Goal: Information Seeking & Learning: Learn about a topic

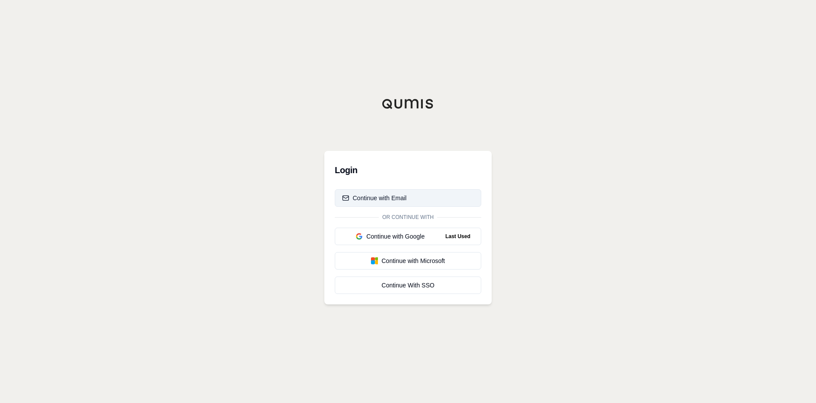
click at [417, 203] on button "Continue with Email" at bounding box center [408, 197] width 146 height 17
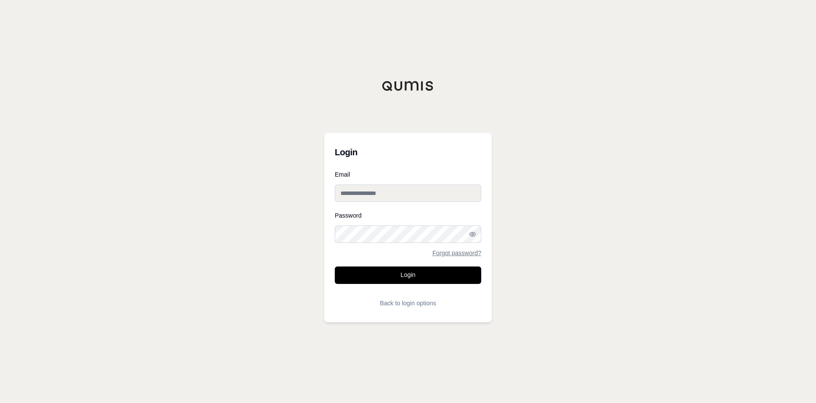
type input "**********"
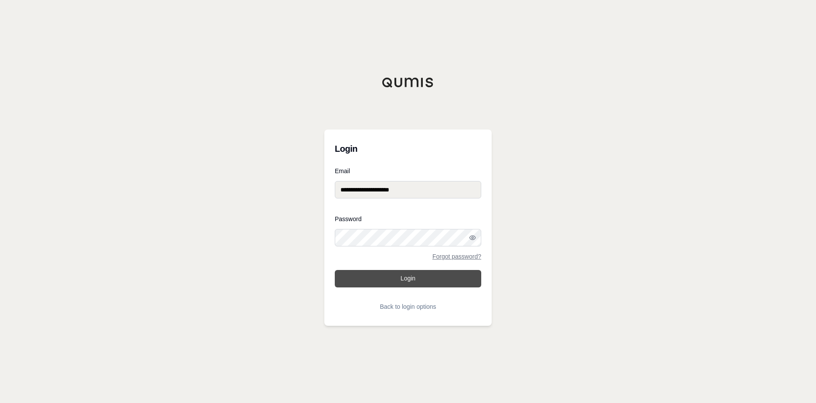
click at [405, 279] on button "Login" at bounding box center [408, 278] width 146 height 17
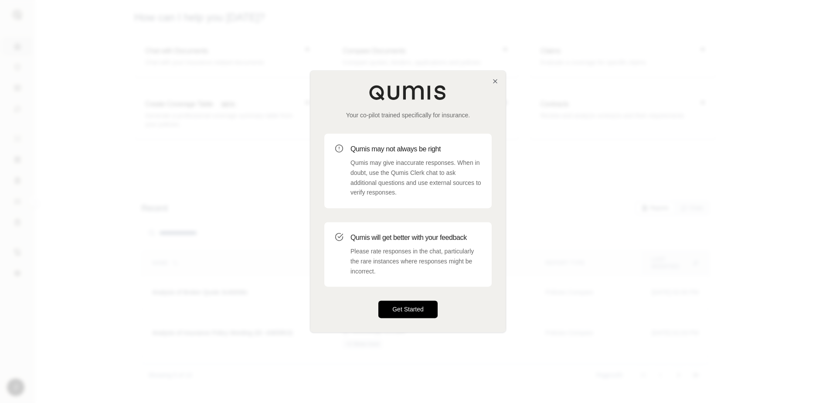
click at [405, 304] on button "Get Started" at bounding box center [407, 309] width 59 height 17
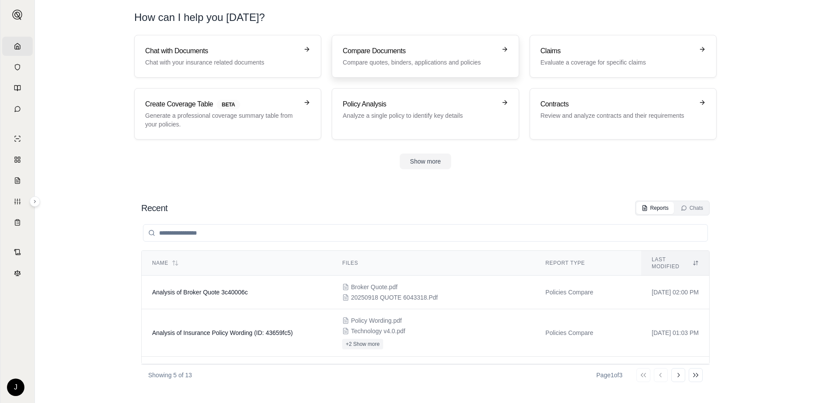
click at [382, 63] on p "Compare quotes, binders, applications and policies" at bounding box center [419, 62] width 153 height 9
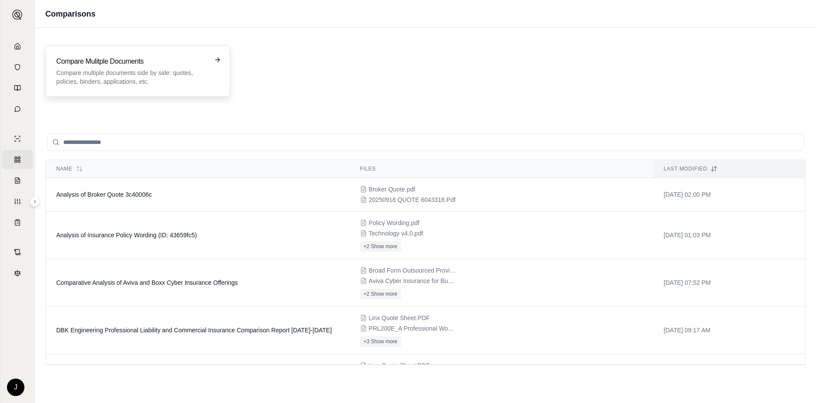
click at [78, 75] on p "Compare multiple documents side by side: quotes, policies, binders, application…" at bounding box center [131, 76] width 151 height 17
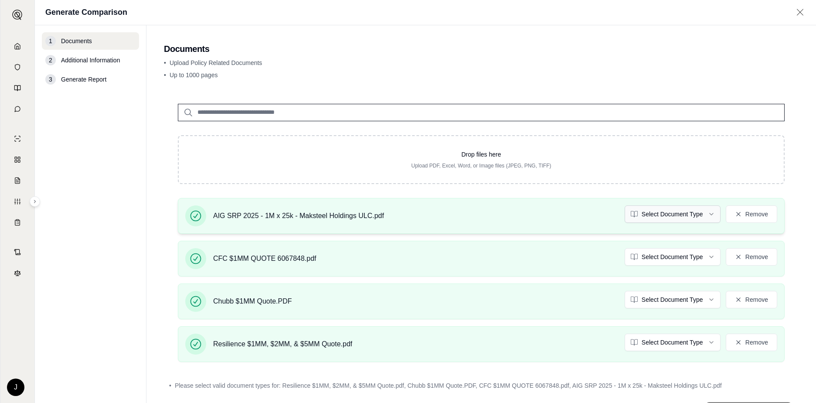
click at [708, 216] on html "Home Vault Prompts Chats Single Policy Comparisons Claims Custom Report Coverag…" at bounding box center [408, 201] width 816 height 403
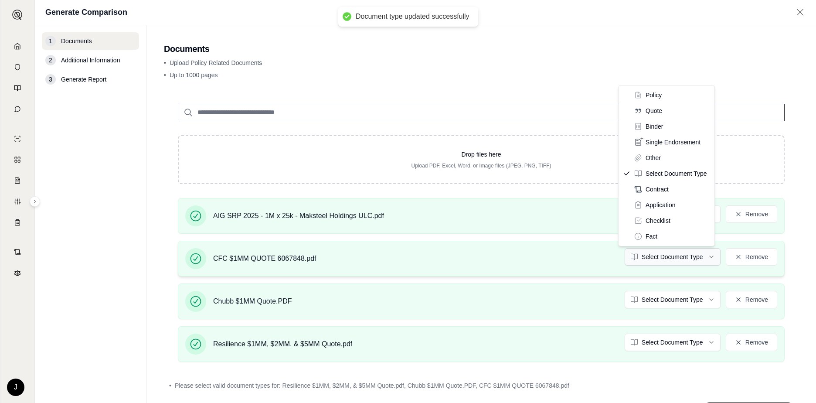
click at [674, 257] on html "Document type updated successfully Home Vault Prompts Chats Single Policy Compa…" at bounding box center [408, 201] width 816 height 403
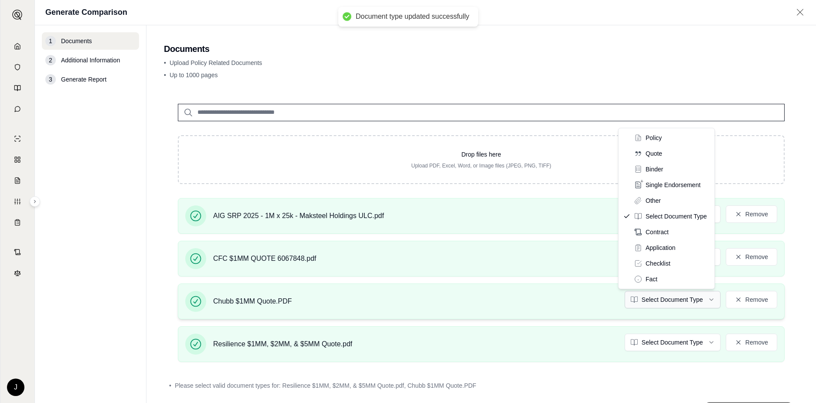
click at [673, 303] on html "Document type updated successfully Home Vault Prompts Chats Single Policy Compa…" at bounding box center [408, 201] width 816 height 403
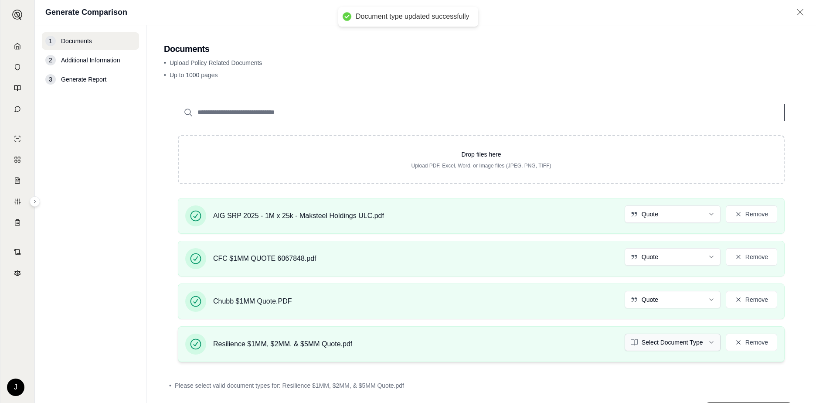
click at [672, 344] on html "Document type updated successfully Home Vault Prompts Chats Single Policy Compa…" at bounding box center [408, 201] width 816 height 403
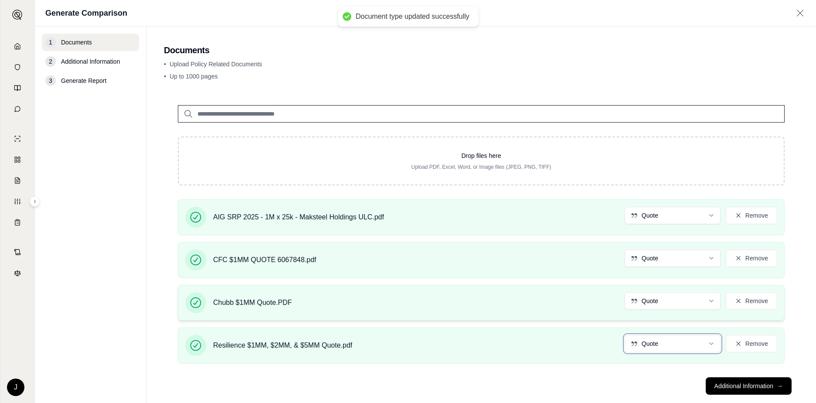
scroll to position [16, 0]
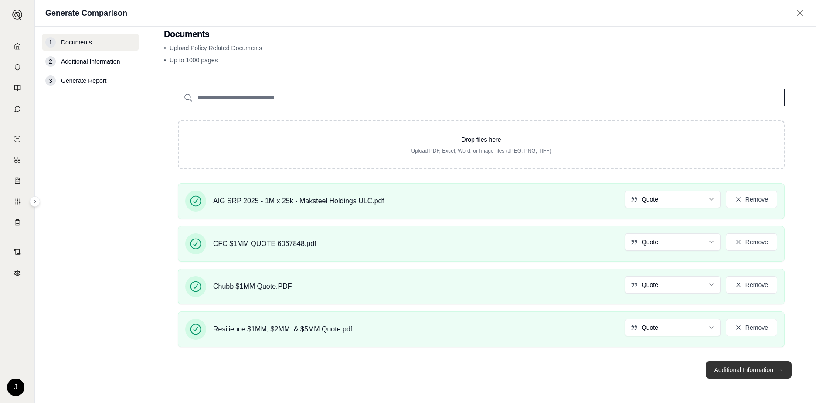
click at [728, 373] on button "Additional Information →" at bounding box center [749, 369] width 86 height 17
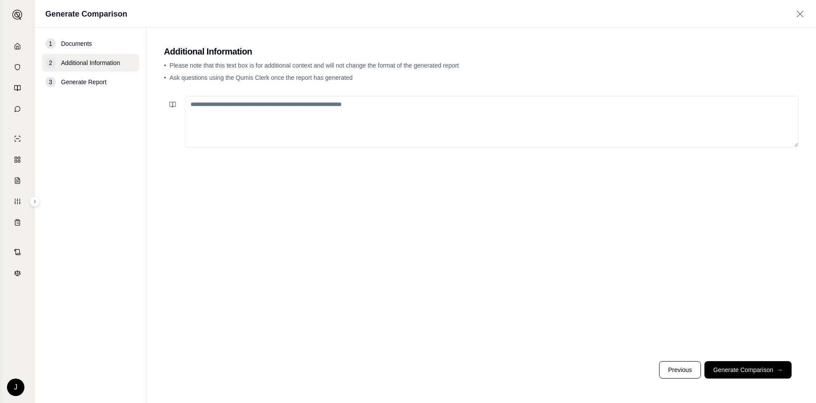
click at [309, 116] on textarea at bounding box center [492, 121] width 614 height 51
click at [262, 104] on textarea "**********" at bounding box center [492, 121] width 614 height 51
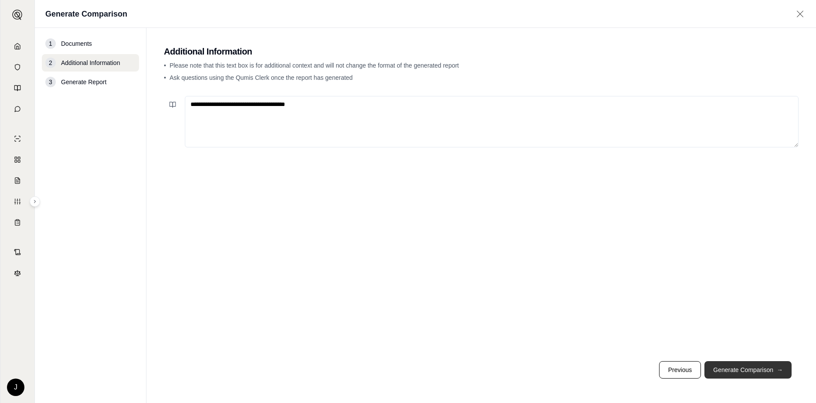
type textarea "**********"
click at [740, 366] on button "Generate Comparison →" at bounding box center [747, 369] width 87 height 17
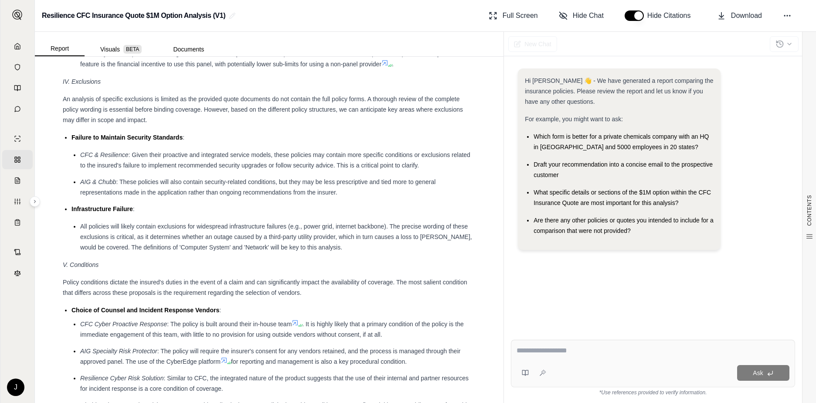
scroll to position [1569, 0]
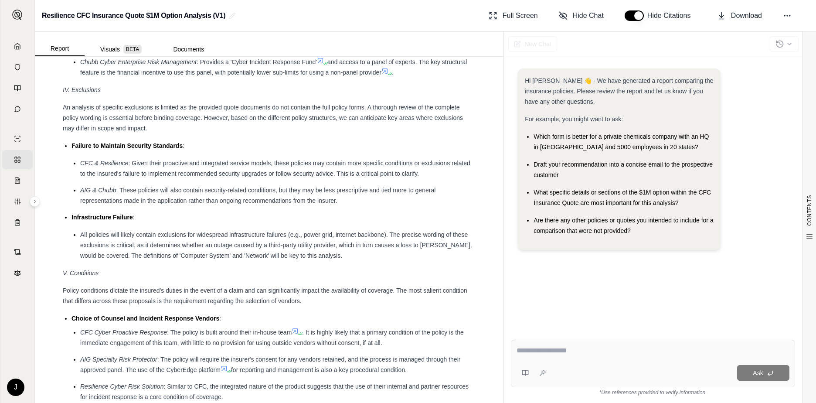
click at [619, 167] on span "Draft your recommendation into a concise email to the prospective customer" at bounding box center [623, 169] width 179 height 17
drag, startPoint x: 564, startPoint y: 174, endPoint x: 535, endPoint y: 167, distance: 30.0
click at [535, 167] on div "Draft your recommendation into a concise email to the prospective customer" at bounding box center [624, 169] width 180 height 21
click at [768, 301] on div "Hi [PERSON_NAME] 👋 - We have generated a report comparing the insurance policie…" at bounding box center [653, 193] width 284 height 264
click at [568, 172] on div "Draft your recommendation into a concise email to the prospective customer" at bounding box center [624, 169] width 180 height 21
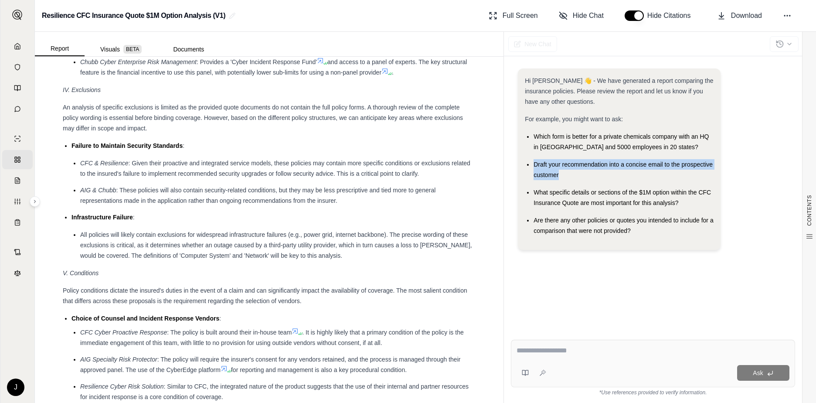
drag, startPoint x: 563, startPoint y: 172, endPoint x: 531, endPoint y: 166, distance: 32.4
click at [531, 166] on ul "Which form is better for a private chemicals company with an HQ in [GEOGRAPHIC_…" at bounding box center [619, 183] width 189 height 105
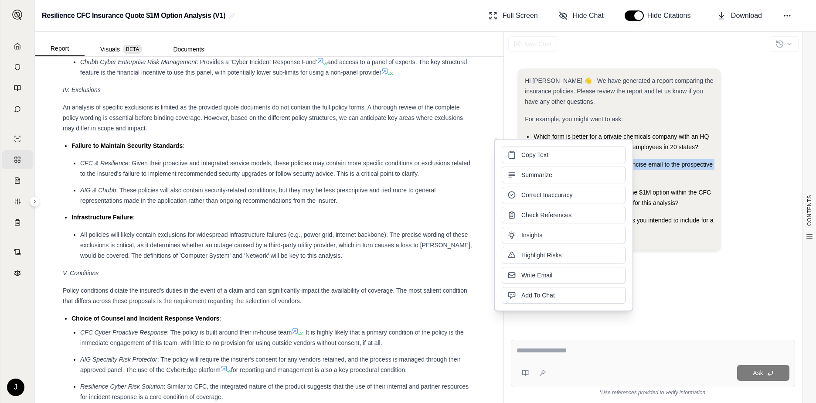
copy span "Draft your recommendation into a concise email to the prospective customer"
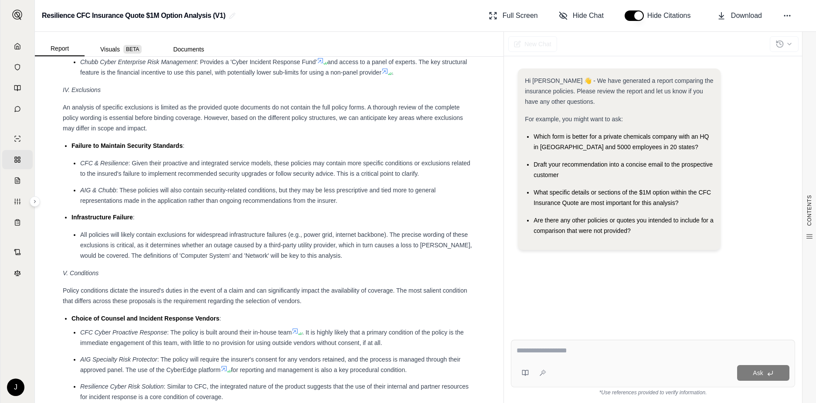
click at [564, 354] on textarea at bounding box center [653, 350] width 273 height 10
paste textarea "**********"
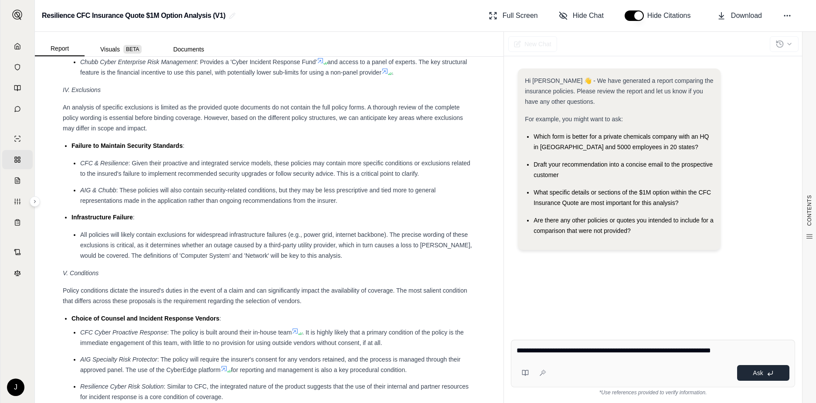
type textarea "**********"
click at [764, 375] on button "Ask" at bounding box center [763, 373] width 52 height 16
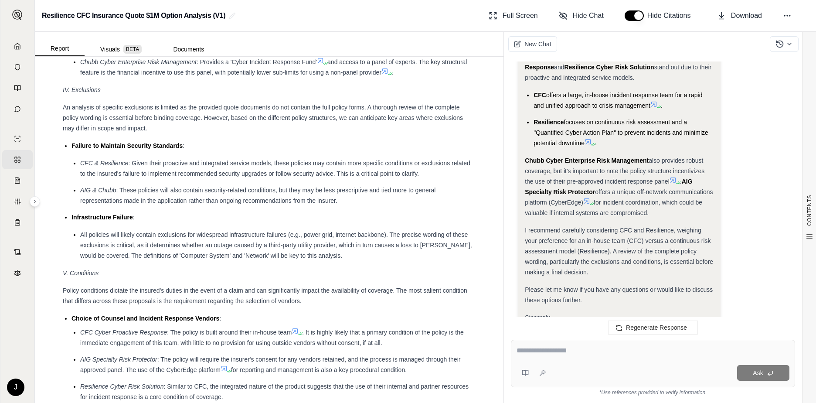
scroll to position [1151, 0]
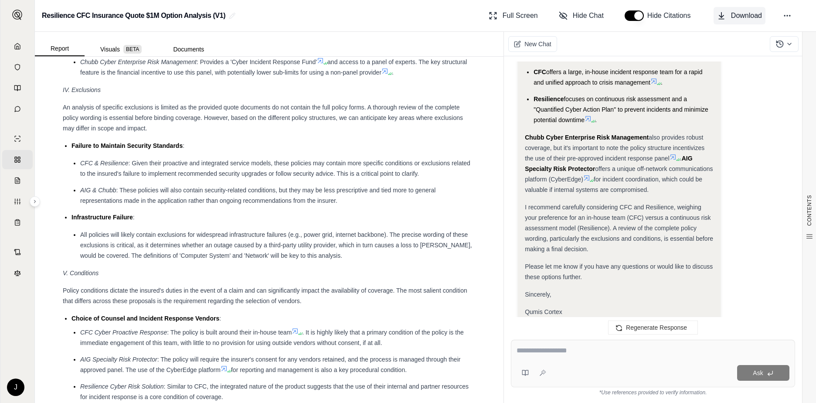
click at [748, 18] on span "Download" at bounding box center [746, 15] width 31 height 10
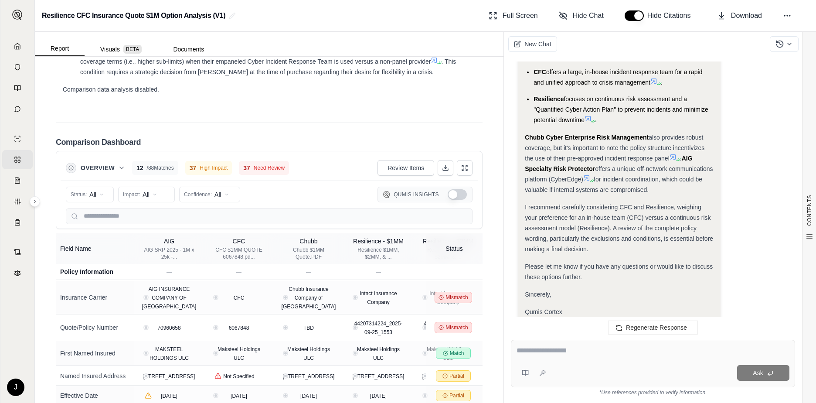
scroll to position [1929, 0]
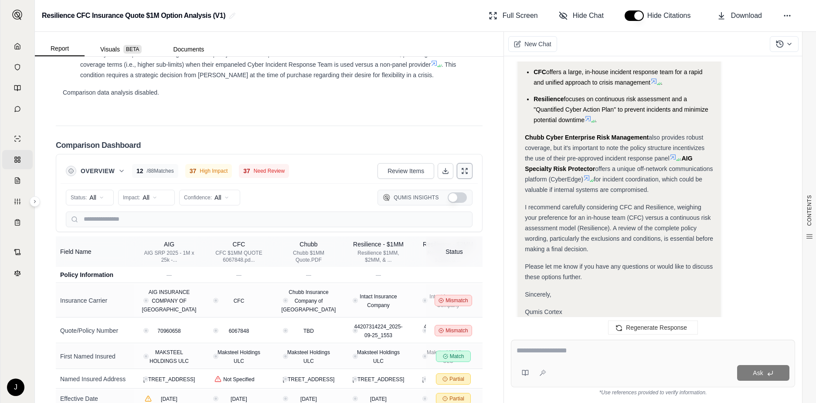
click at [461, 174] on icon at bounding box center [464, 170] width 7 height 7
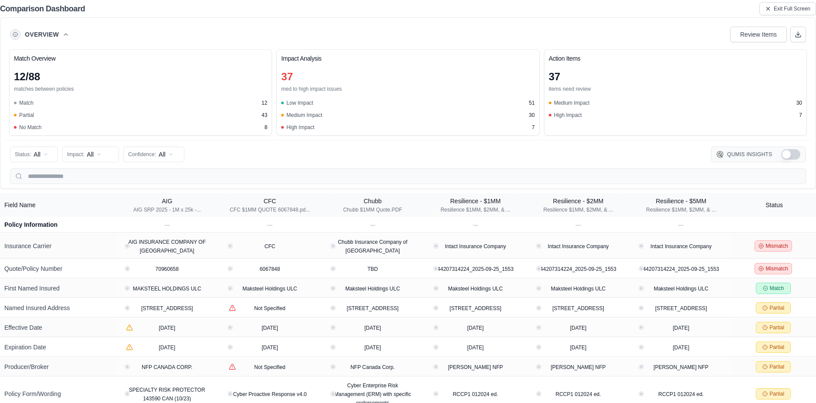
scroll to position [1694, 0]
click at [803, 34] on button at bounding box center [798, 35] width 16 height 16
click at [772, 9] on button "Exit Full Screen" at bounding box center [787, 8] width 57 height 13
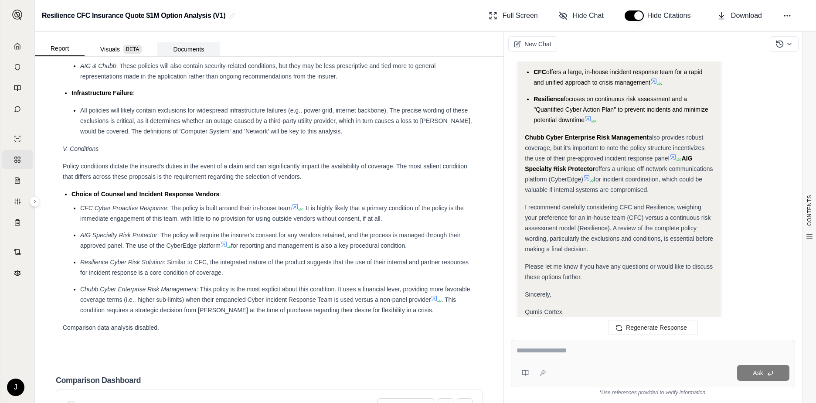
click at [184, 52] on button "Documents" at bounding box center [188, 49] width 62 height 14
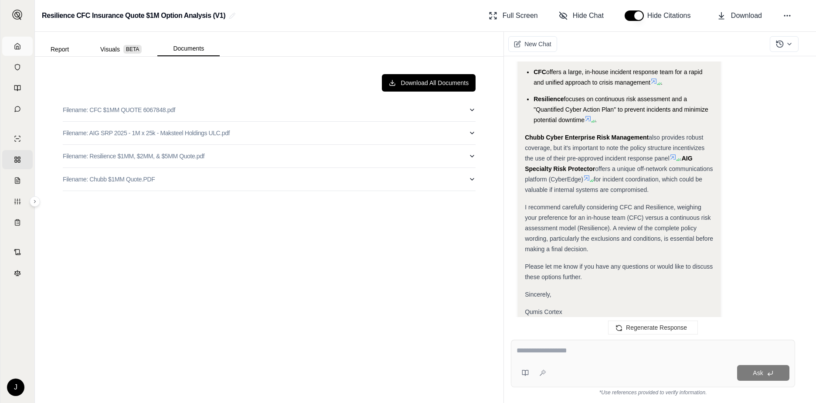
click at [15, 44] on icon at bounding box center [17, 46] width 7 height 7
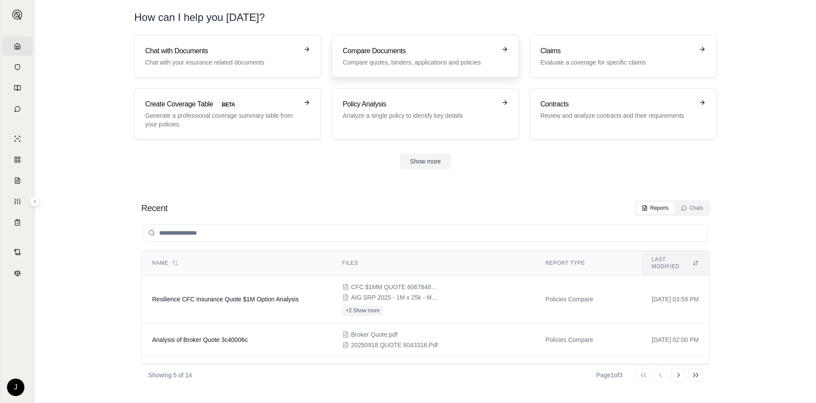
click at [387, 49] on h3 "Compare Documents" at bounding box center [419, 51] width 153 height 10
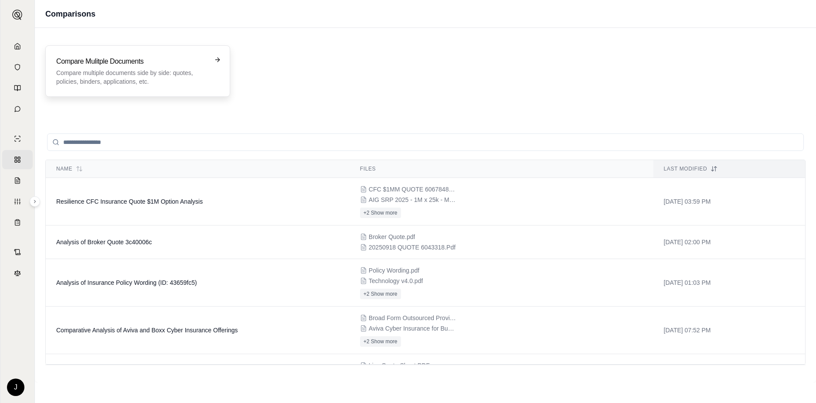
click at [163, 79] on p "Compare multiple documents side by side: quotes, policies, binders, application…" at bounding box center [131, 76] width 151 height 17
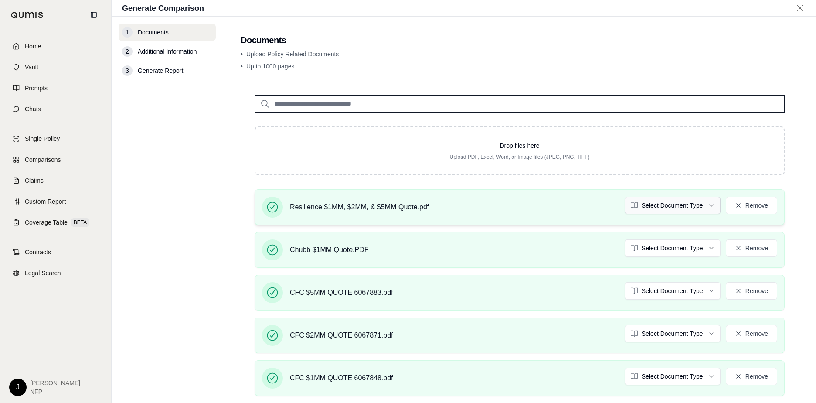
click at [707, 206] on html "Home Vault Prompts Chats Single Policy Comparisons Claims Custom Report Coverag…" at bounding box center [408, 201] width 816 height 403
click at [687, 247] on html "Home Vault Prompts Chats Single Policy Comparisons Claims Custom Report Coverag…" at bounding box center [408, 201] width 816 height 403
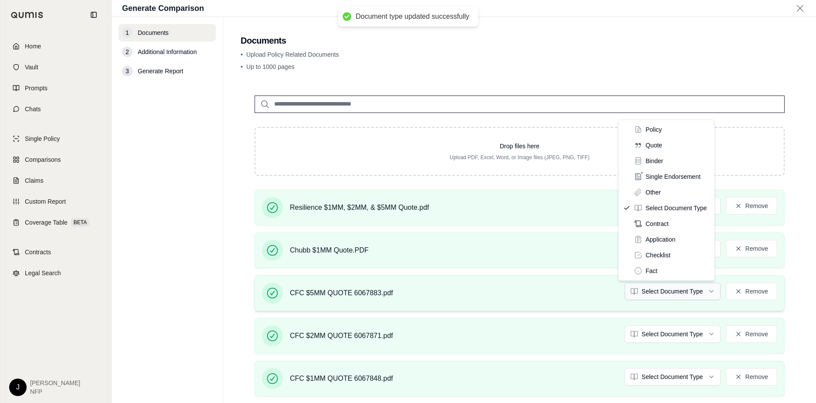
click at [671, 294] on html "Document type updated successfully Document type updated successfully Home Vaul…" at bounding box center [408, 201] width 816 height 403
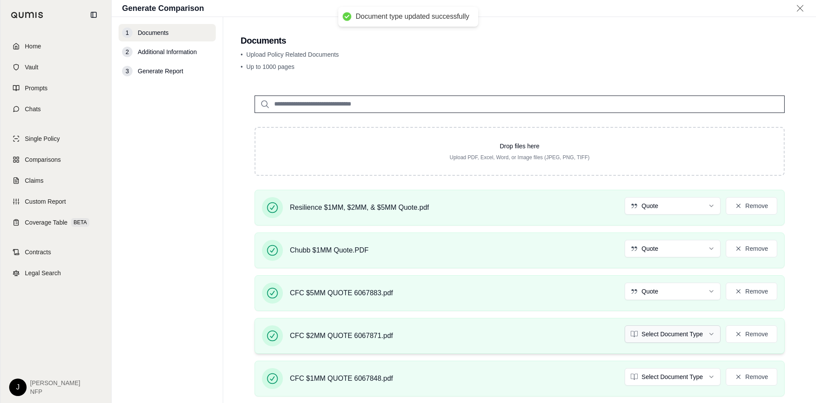
click at [652, 332] on html "Document type updated successfully Document type updated successfully Home Vaul…" at bounding box center [408, 201] width 816 height 403
click at [661, 376] on html "Document type updated successfully Document type updated successfully Home Vaul…" at bounding box center [408, 201] width 816 height 403
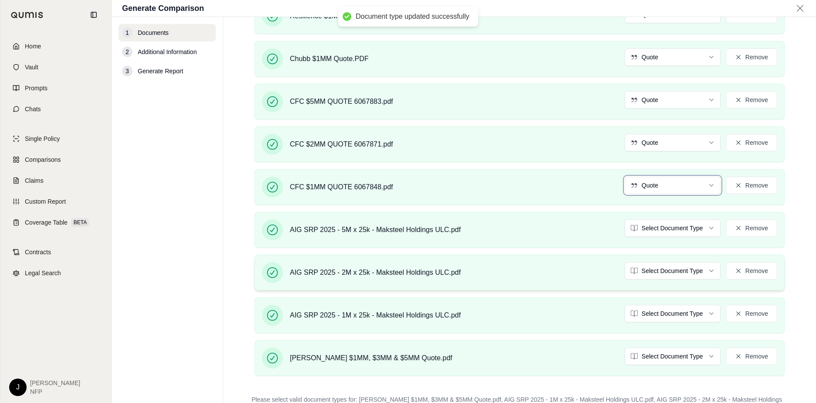
scroll to position [218, 0]
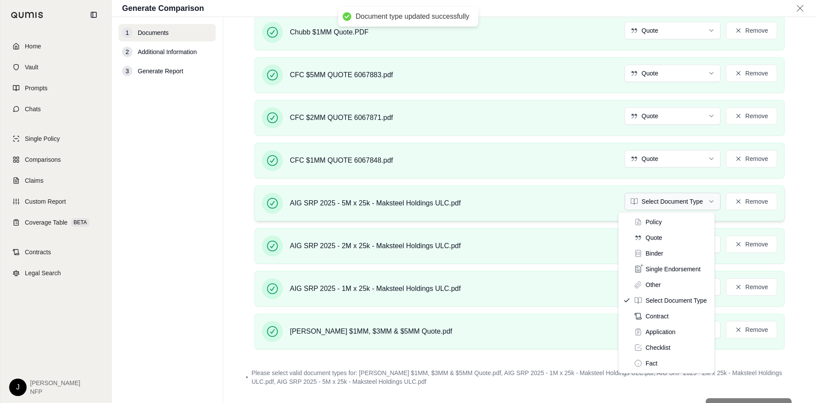
click at [663, 204] on html "Document type updated successfully Home Vault Prompts Chats Single Policy Compa…" at bounding box center [408, 201] width 816 height 403
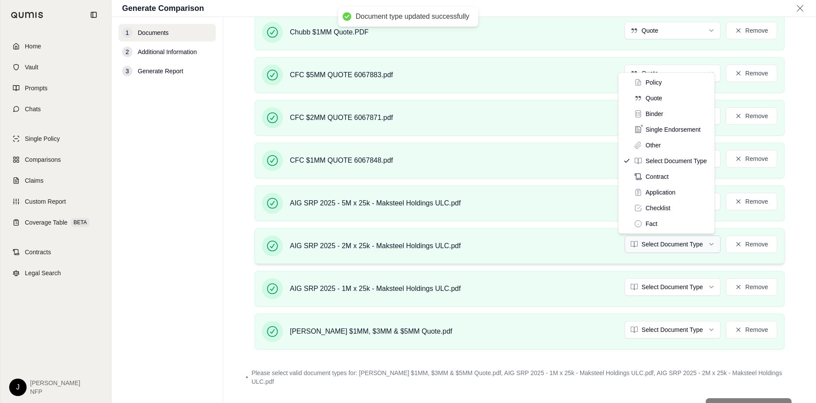
click at [657, 245] on html "Document type updated successfully Home Vault Prompts Chats Single Policy Compa…" at bounding box center [408, 201] width 816 height 403
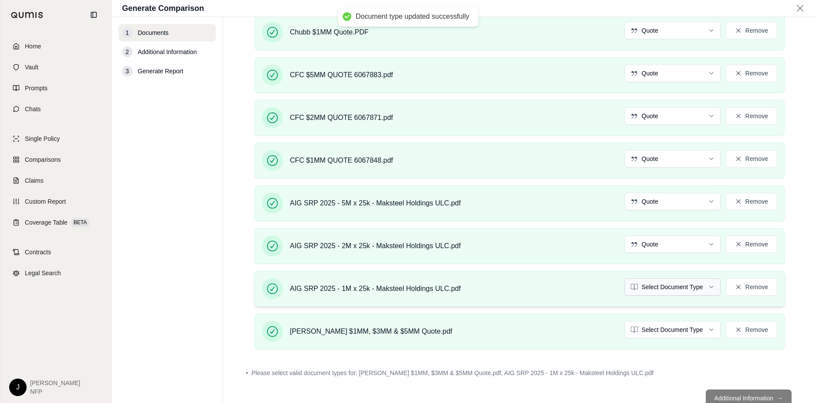
click at [664, 289] on html "Document type updated successfully Home Vault Prompts Chats Single Policy Compa…" at bounding box center [408, 201] width 816 height 403
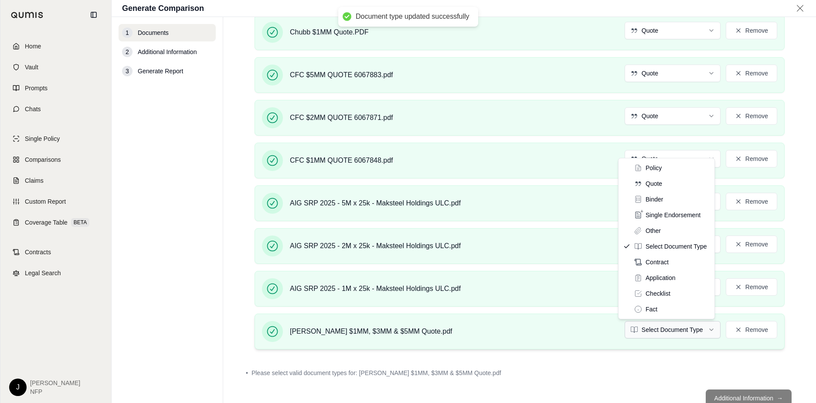
click at [663, 331] on html "Document type updated successfully Home Vault Prompts Chats Single Policy Compa…" at bounding box center [408, 201] width 816 height 403
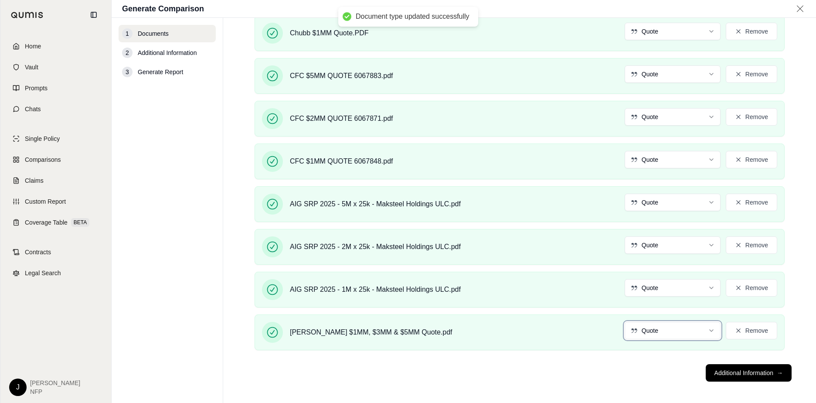
scroll to position [221, 0]
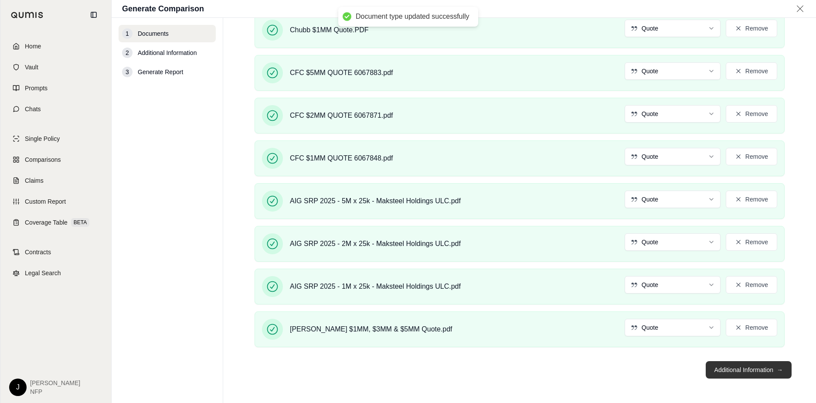
click at [738, 369] on button "Additional Information →" at bounding box center [749, 369] width 86 height 17
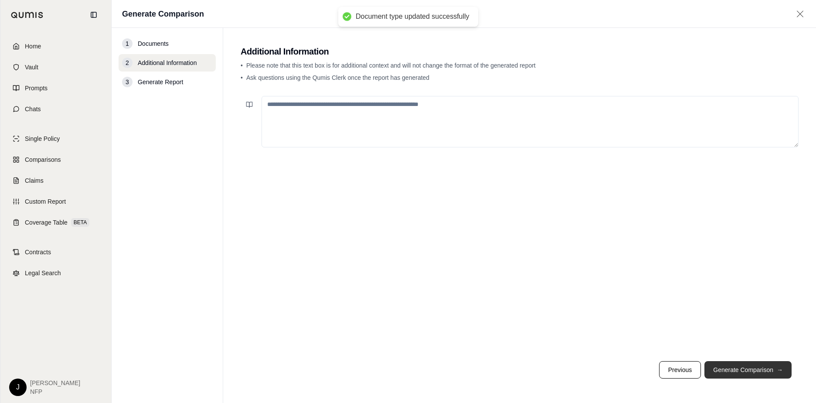
scroll to position [0, 0]
click at [737, 369] on button "Generate Comparison →" at bounding box center [747, 369] width 87 height 17
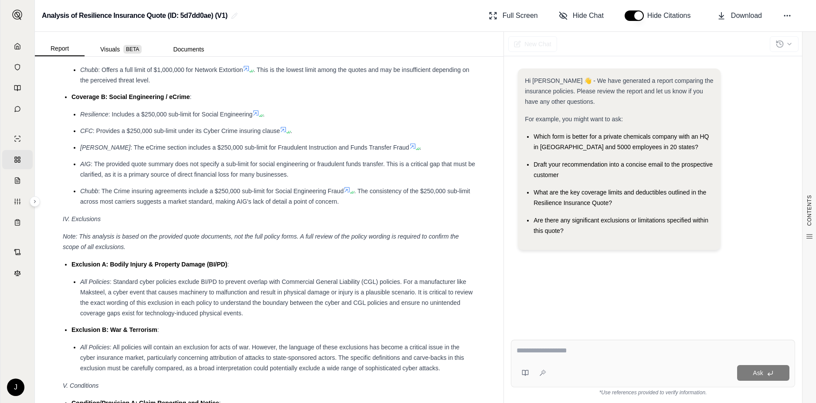
scroll to position [1486, 0]
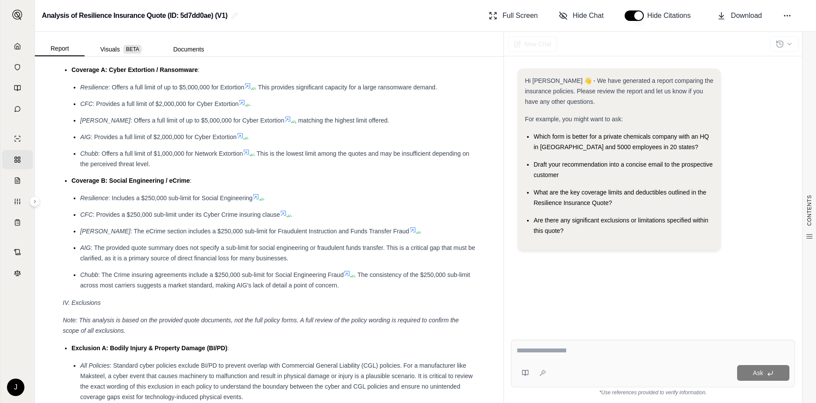
click at [409, 233] on icon at bounding box center [412, 229] width 7 height 7
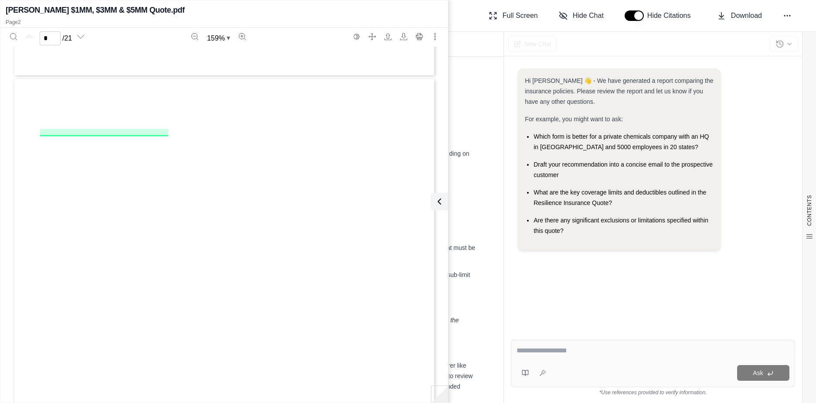
type input "*"
click at [437, 201] on icon at bounding box center [437, 201] width 3 height 5
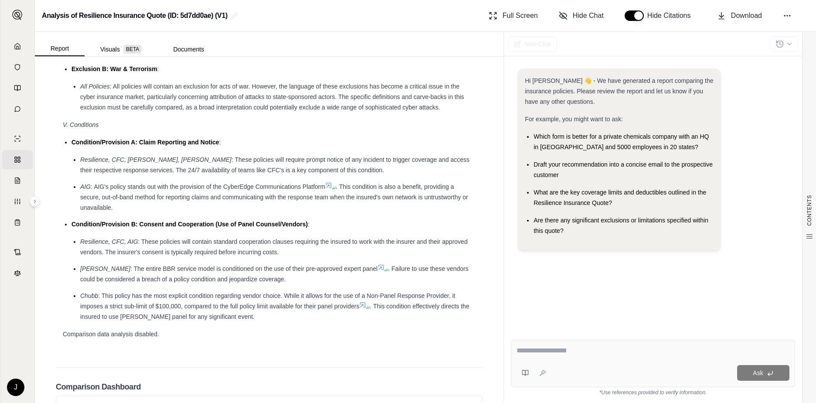
scroll to position [1800, 0]
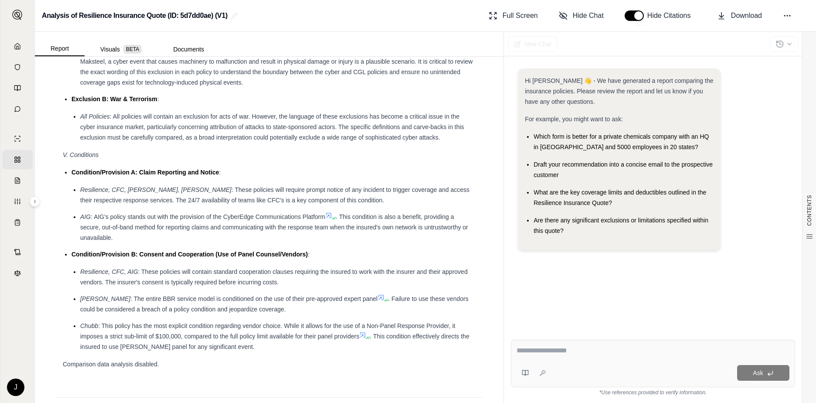
click at [567, 356] on div at bounding box center [653, 352] width 273 height 14
click at [534, 353] on textarea at bounding box center [653, 350] width 273 height 10
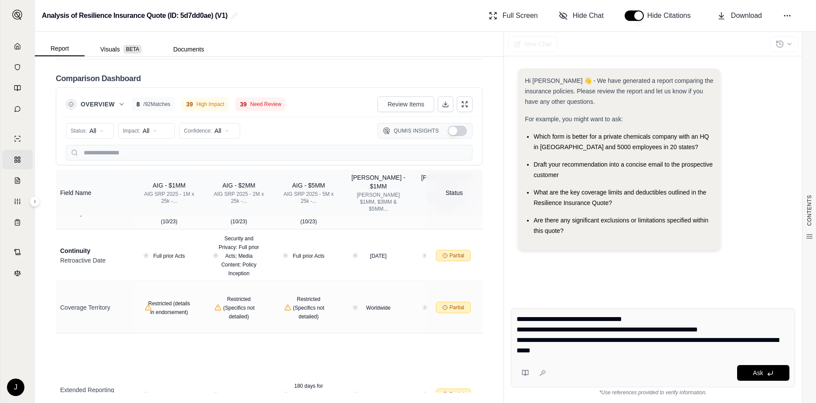
scroll to position [305, 0]
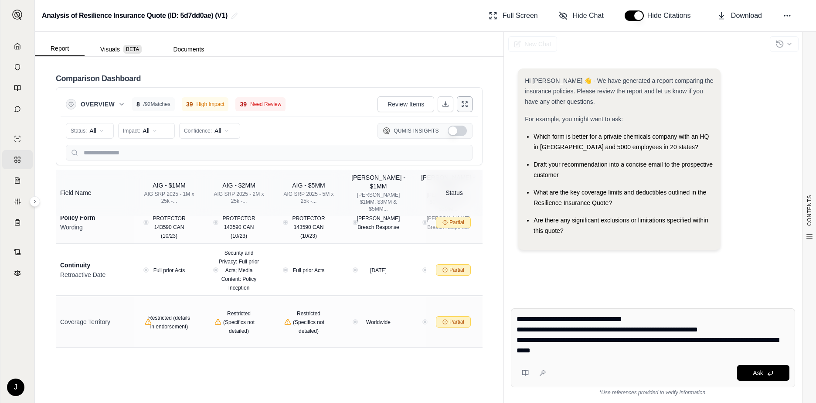
type textarea "**********"
click at [458, 98] on button at bounding box center [465, 104] width 16 height 16
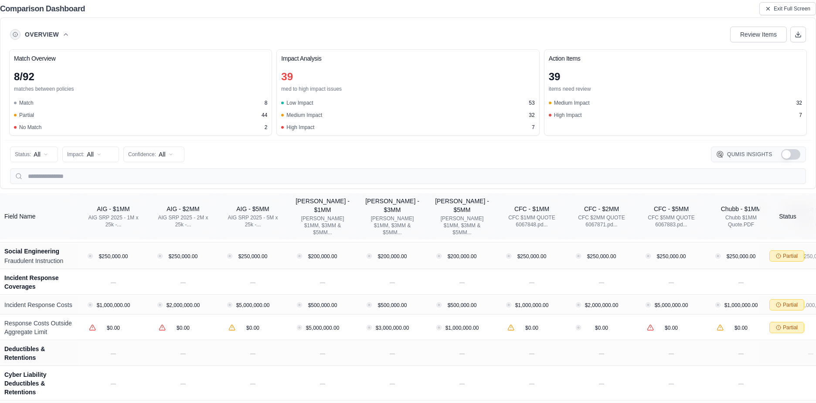
scroll to position [828, 0]
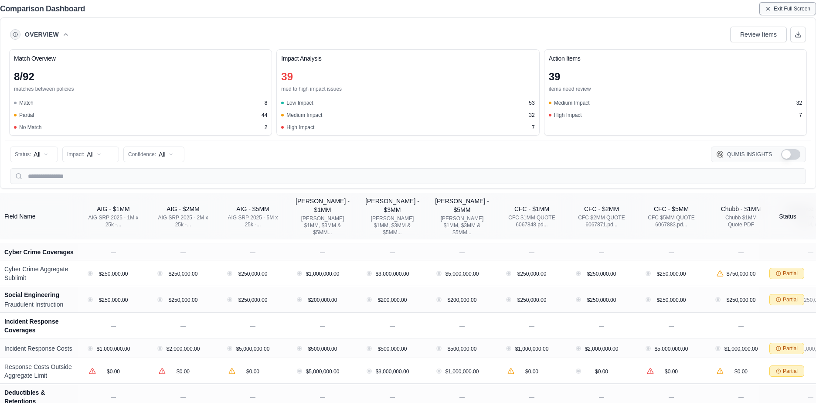
click at [790, 10] on span "Exit Full Screen" at bounding box center [792, 8] width 37 height 7
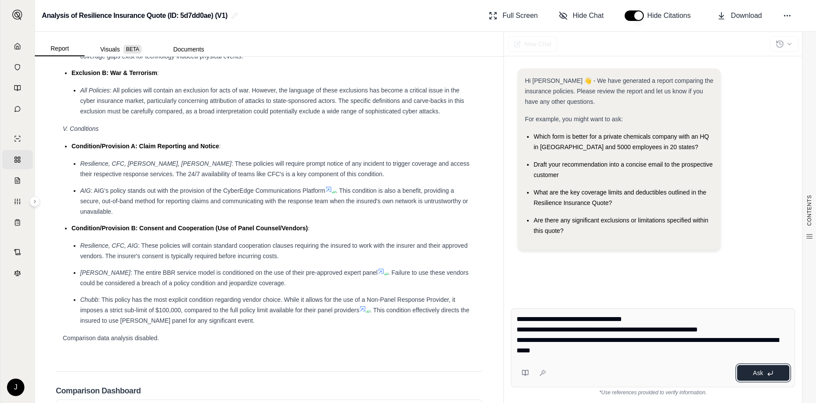
click at [750, 368] on button "Ask" at bounding box center [763, 373] width 52 height 16
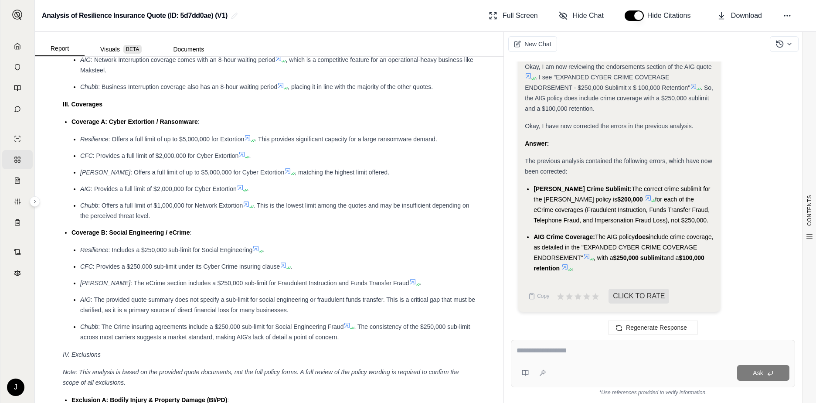
scroll to position [1216, 0]
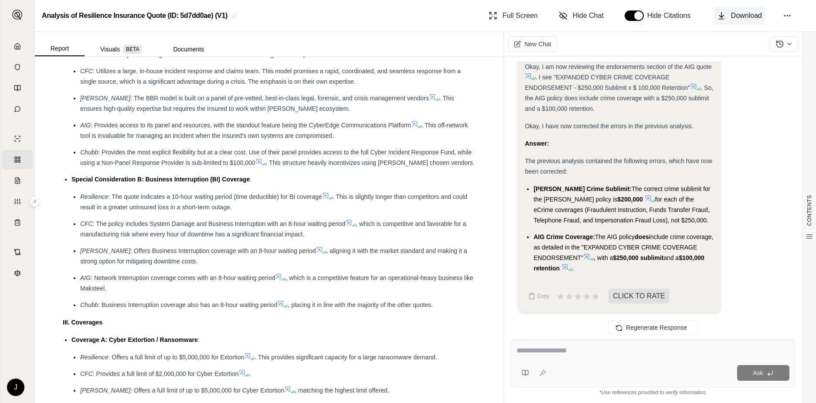
click at [751, 19] on span "Download" at bounding box center [746, 15] width 31 height 10
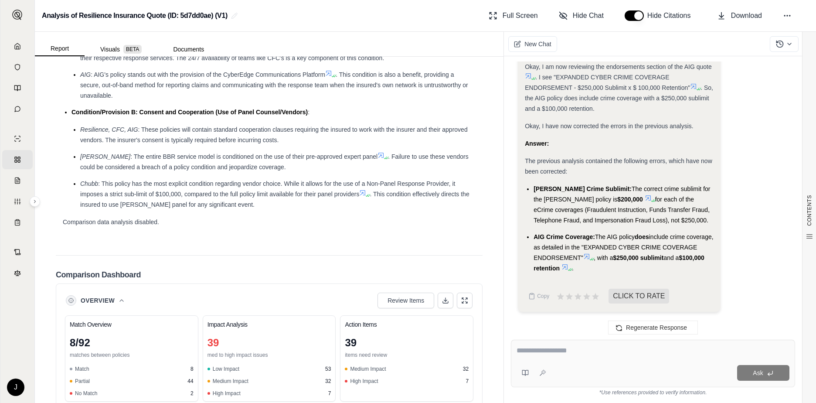
scroll to position [2088, 0]
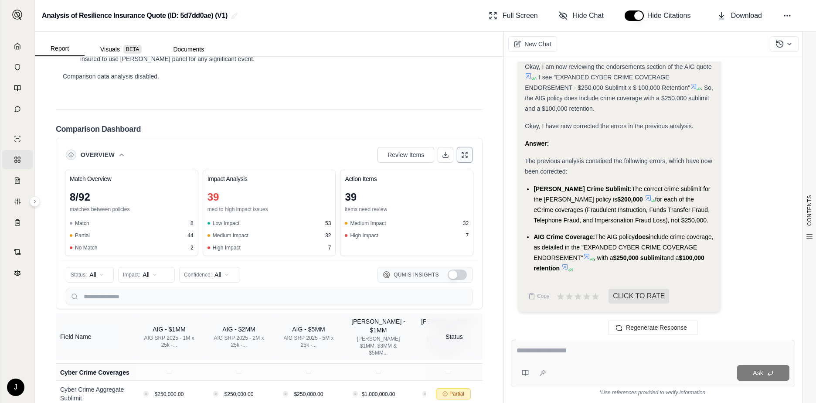
click at [461, 158] on icon at bounding box center [464, 154] width 7 height 7
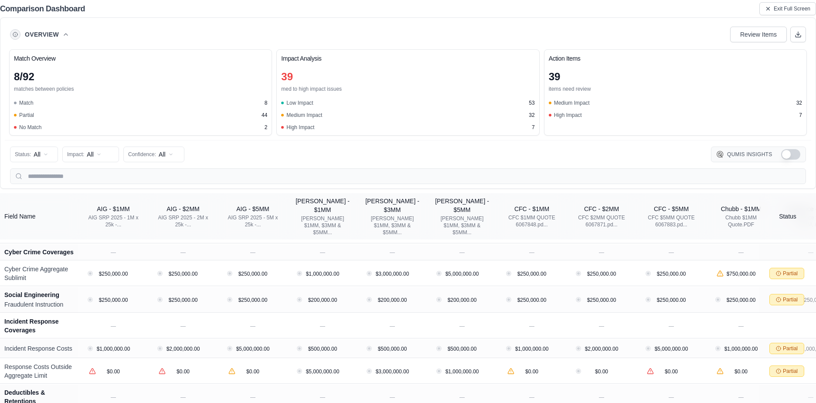
scroll to position [1826, 0]
click at [800, 33] on icon at bounding box center [798, 34] width 7 height 7
click at [43, 157] on html "Home Vault Prompts Chats Single Policy Comparisons Claims Custom Report Coverag…" at bounding box center [408, 201] width 816 height 403
click at [48, 156] on html "Home Vault Prompts Chats Single Policy Comparisons Claims Custom Report Coverag…" at bounding box center [408, 201] width 816 height 403
click at [47, 155] on html "Home Vault Prompts Chats Single Policy Comparisons Claims Custom Report Coverag…" at bounding box center [408, 201] width 816 height 403
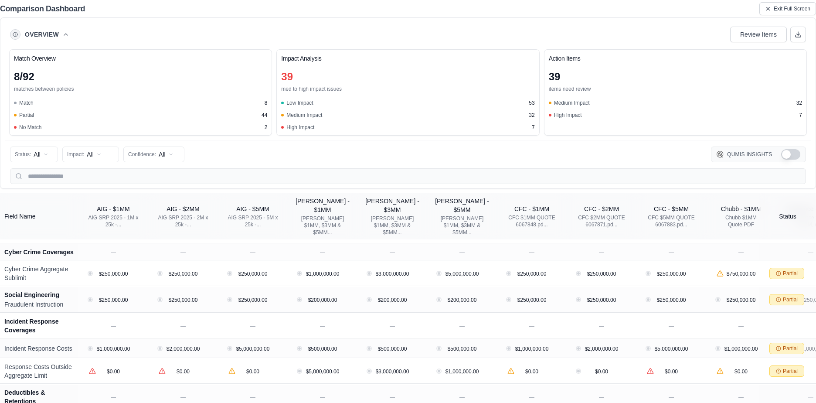
click at [46, 155] on html "Home Vault Prompts Chats Single Policy Comparisons Claims Custom Report Coverag…" at bounding box center [408, 201] width 816 height 403
click at [39, 154] on html "Home Vault Prompts Chats Single Policy Comparisons Claims Custom Report Coverag…" at bounding box center [408, 201] width 816 height 403
click at [92, 151] on html "Home Vault Prompts Chats Single Policy Comparisons Claims Custom Report Coverag…" at bounding box center [408, 201] width 816 height 403
click at [92, 152] on html "Home Vault Prompts Chats Single Policy Comparisons Claims Custom Report Coverag…" at bounding box center [408, 201] width 816 height 403
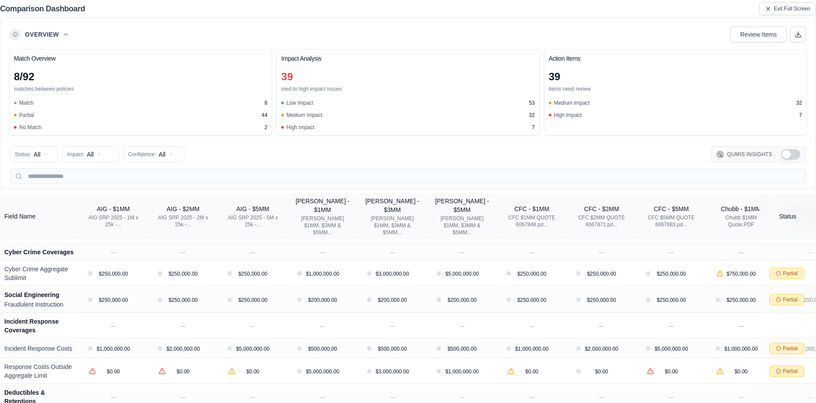
click at [92, 152] on html "Home Vault Prompts Chats Single Policy Comparisons Claims Custom Report Coverag…" at bounding box center [408, 201] width 816 height 403
click at [158, 154] on html "Home Vault Prompts Chats Single Policy Comparisons Claims Custom Report Coverag…" at bounding box center [408, 201] width 816 height 403
click at [780, 10] on span "Exit Full Screen" at bounding box center [792, 8] width 37 height 7
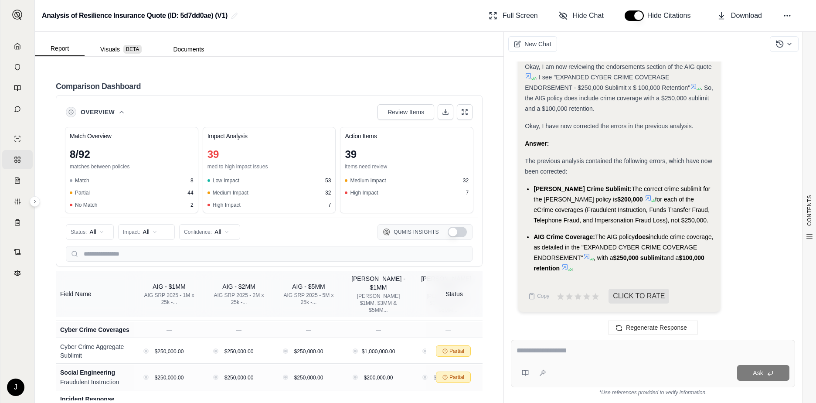
scroll to position [2131, 0]
click at [100, 245] on html "Home Vault Prompts Chats Single Policy Comparisons Claims Custom Report Coverag…" at bounding box center [408, 201] width 816 height 403
click at [83, 242] on html "Home Vault Prompts Chats Single Policy Comparisons Claims Custom Report Coverag…" at bounding box center [408, 201] width 816 height 403
click at [457, 119] on button at bounding box center [465, 111] width 16 height 16
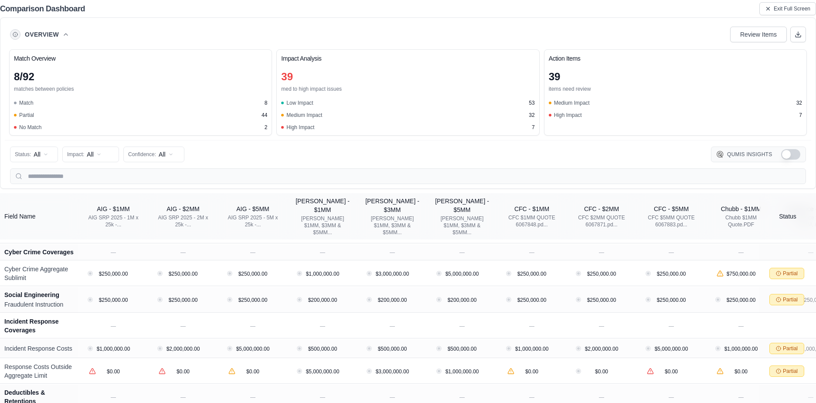
scroll to position [1826, 0]
click at [43, 158] on html "Home Vault Prompts Chats Single Policy Comparisons Claims Custom Report Coverag…" at bounding box center [408, 201] width 816 height 403
click at [39, 154] on html "Home Vault Prompts Chats Single Policy Comparisons Claims Custom Report Coverag…" at bounding box center [408, 201] width 816 height 403
click at [44, 154] on html "Home Vault Prompts Chats Single Policy Comparisons Claims Custom Report Coverag…" at bounding box center [408, 201] width 816 height 403
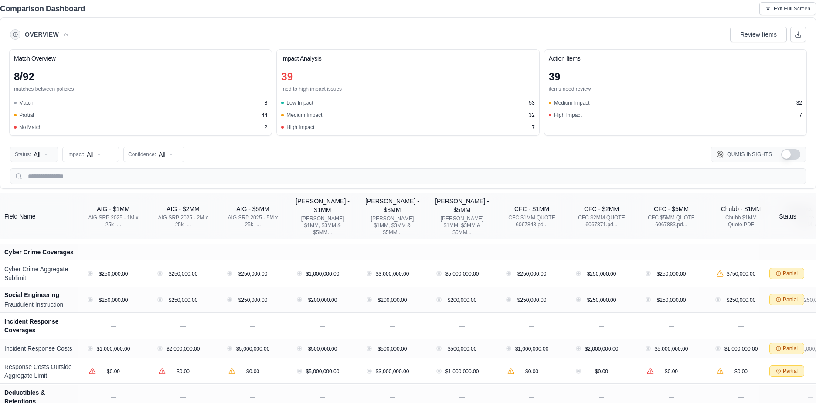
click at [33, 154] on html "Home Vault Prompts Chats Single Policy Comparisons Claims Custom Report Coverag…" at bounding box center [408, 201] width 816 height 403
click at [26, 154] on html "Home Vault Prompts Chats Single Policy Comparisons Claims Custom Report Coverag…" at bounding box center [408, 201] width 816 height 403
click at [780, 9] on span "Exit Full Screen" at bounding box center [792, 8] width 37 height 7
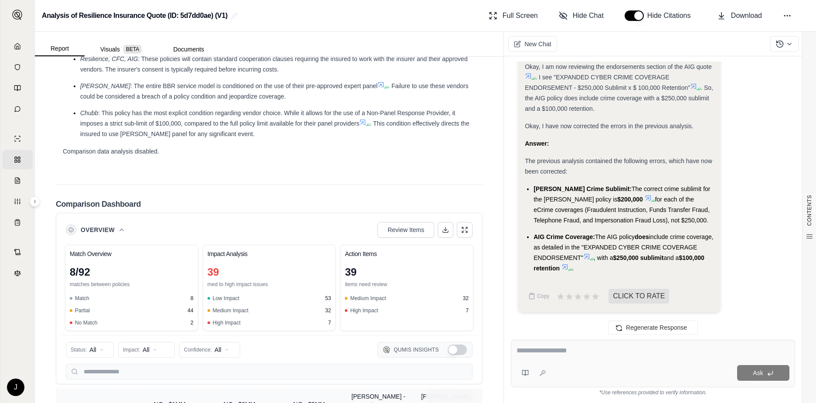
scroll to position [2088, 0]
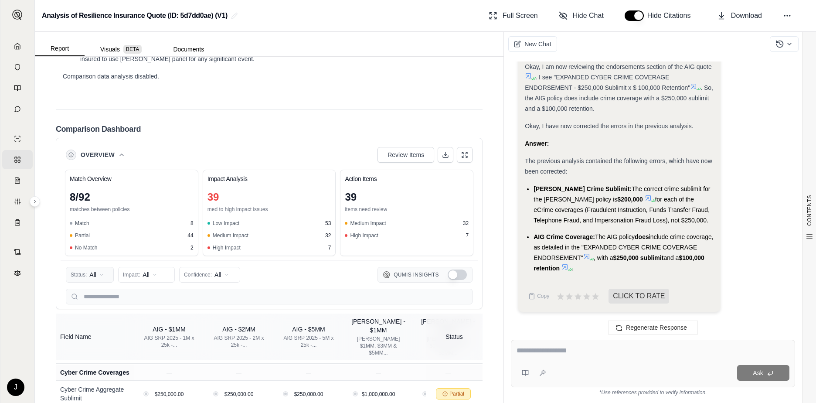
click at [99, 285] on html "Home Vault Prompts Chats Single Policy Comparisons Claims Custom Report Coverag…" at bounding box center [408, 201] width 816 height 403
click at [92, 334] on span "Partial" at bounding box center [84, 331] width 26 height 9
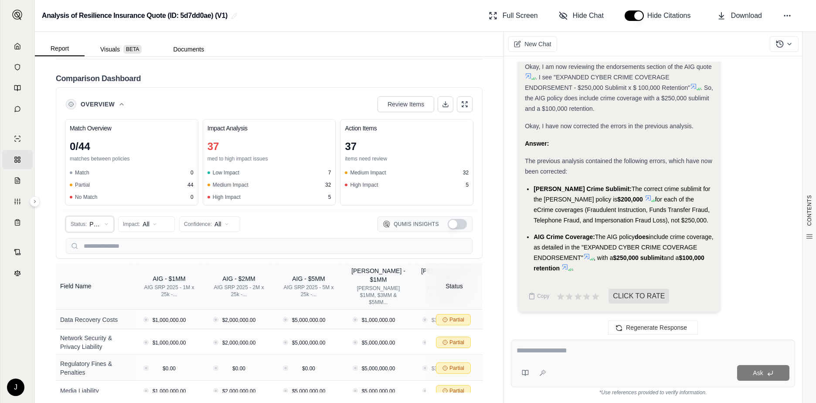
scroll to position [423, 0]
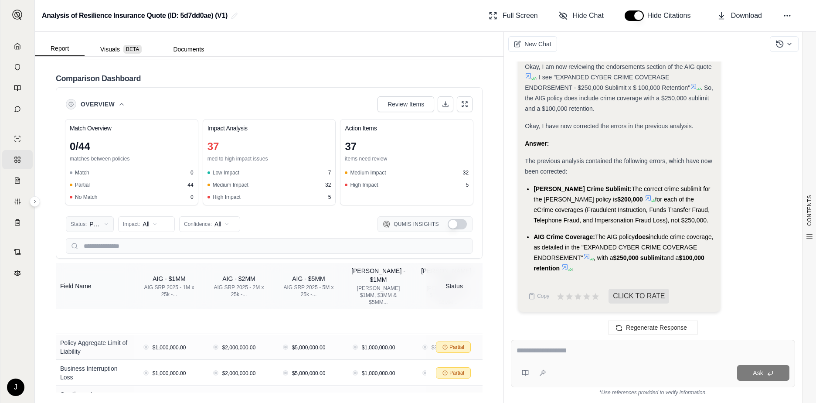
click at [95, 224] on html "Home Vault Prompts Chats Single Policy Comparisons Claims Custom Report Coverag…" at bounding box center [408, 201] width 816 height 403
click at [89, 284] on span "Mismatch" at bounding box center [88, 284] width 35 height 9
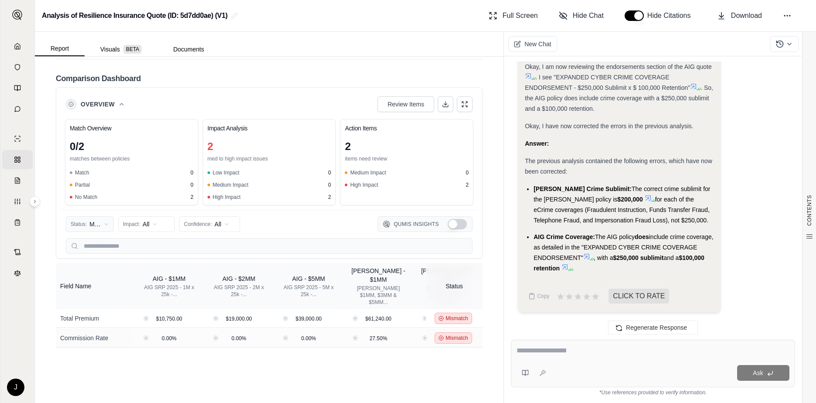
click at [97, 226] on html "Home Vault Prompts Chats Single Policy Comparisons Claims Custom Report Coverag…" at bounding box center [408, 201] width 816 height 403
click at [91, 257] on span "Match" at bounding box center [83, 256] width 25 height 9
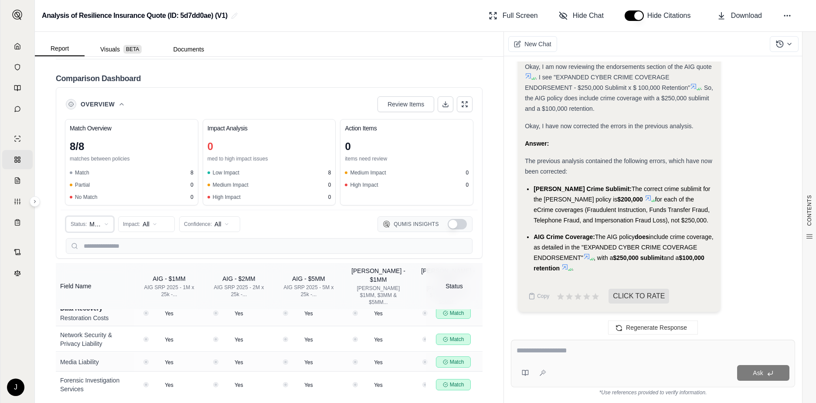
scroll to position [102, 0]
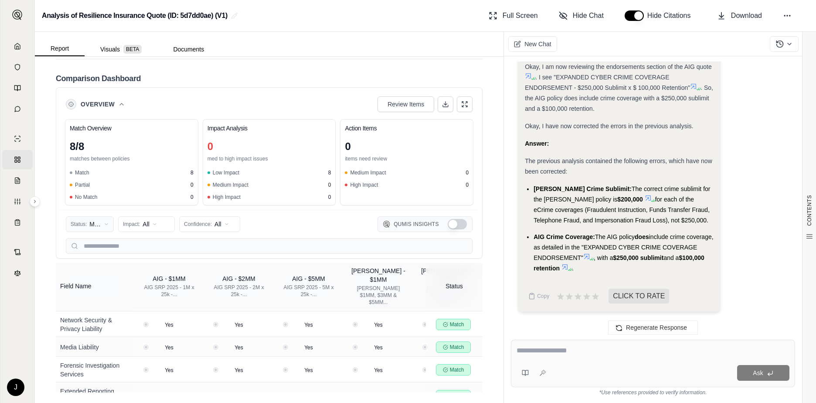
click at [99, 227] on html "Home Vault Prompts Chats Single Policy Comparisons Claims Custom Report Coverag…" at bounding box center [408, 201] width 816 height 403
click at [89, 272] on span "Partial" at bounding box center [84, 270] width 26 height 9
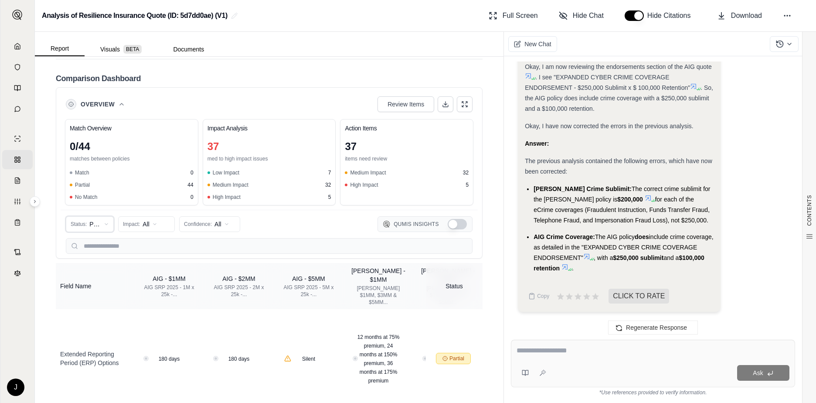
scroll to position [1017, 0]
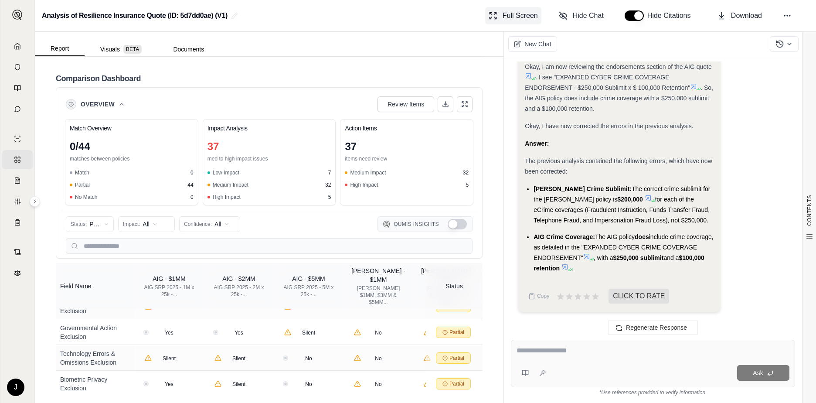
click at [524, 18] on span "Full Screen" at bounding box center [520, 15] width 35 height 10
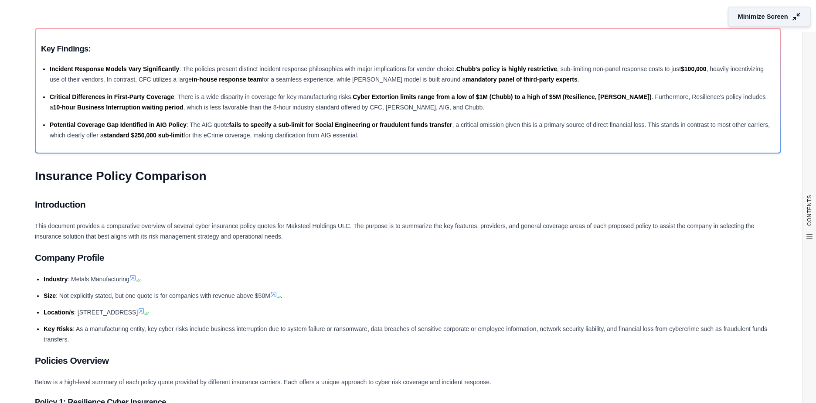
click at [738, 17] on span "Minimize Screen" at bounding box center [763, 16] width 50 height 9
